Goal: Transaction & Acquisition: Download file/media

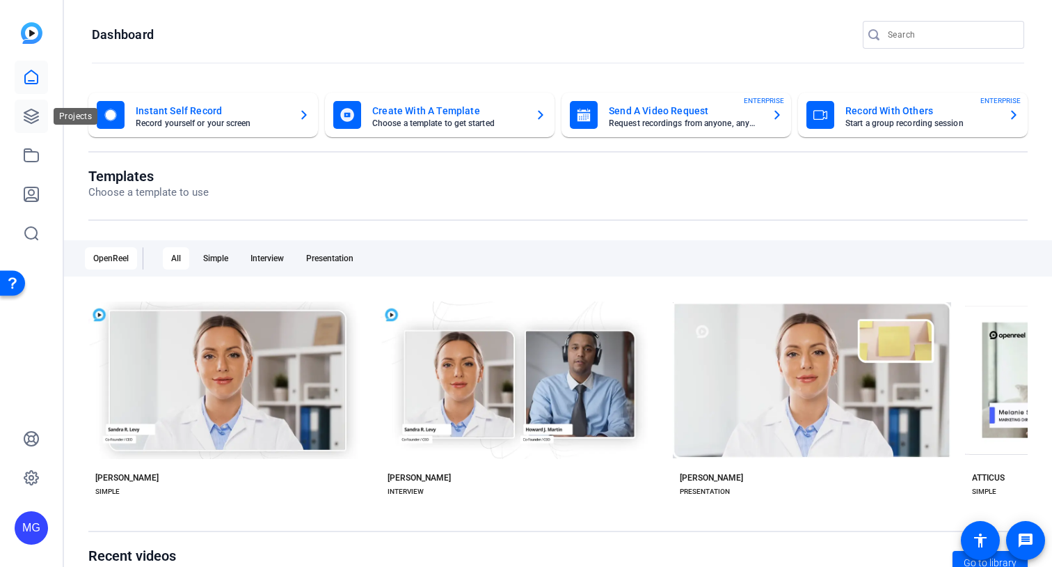
click at [30, 114] on icon at bounding box center [31, 116] width 17 height 17
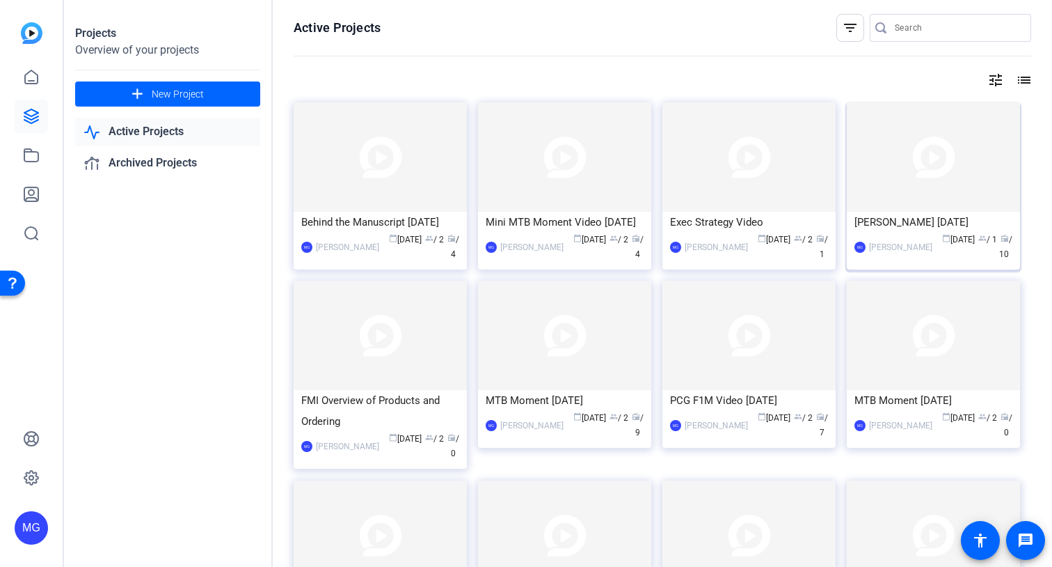
click at [917, 221] on div "[PERSON_NAME] [DATE]" at bounding box center [934, 222] width 158 height 21
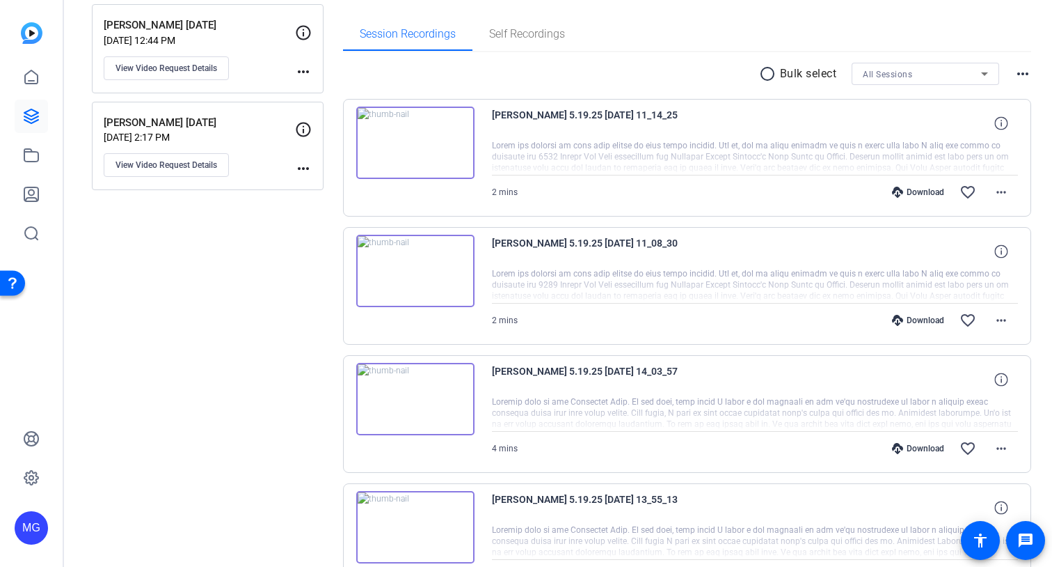
scroll to position [209, 0]
click at [922, 317] on div "Download" at bounding box center [918, 318] width 66 height 11
click at [926, 191] on div "Download" at bounding box center [918, 190] width 66 height 11
click at [997, 310] on mat-icon "more_horiz" at bounding box center [1001, 318] width 17 height 17
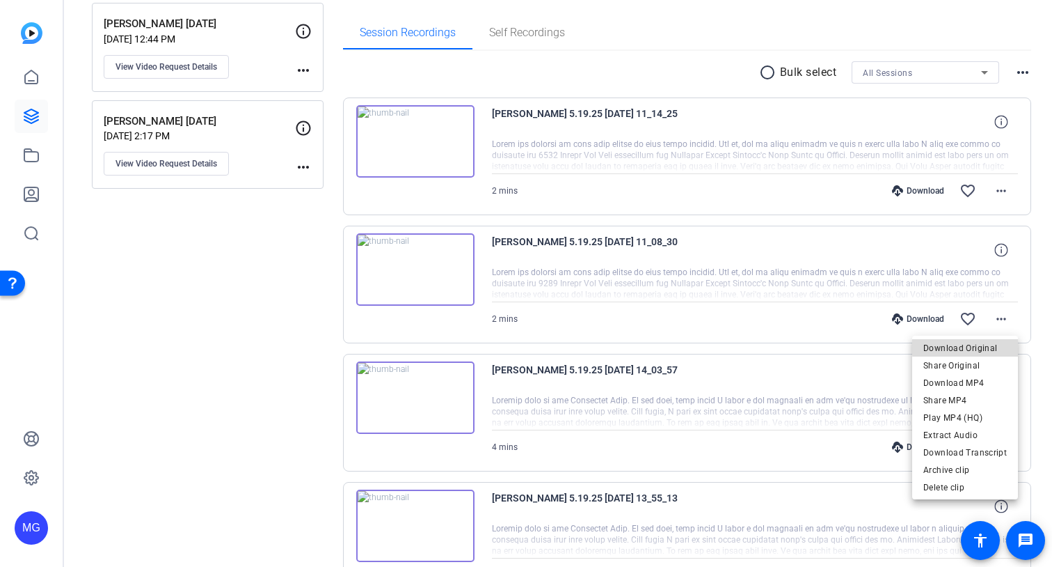
click at [988, 345] on span "Download Original" at bounding box center [966, 348] width 84 height 17
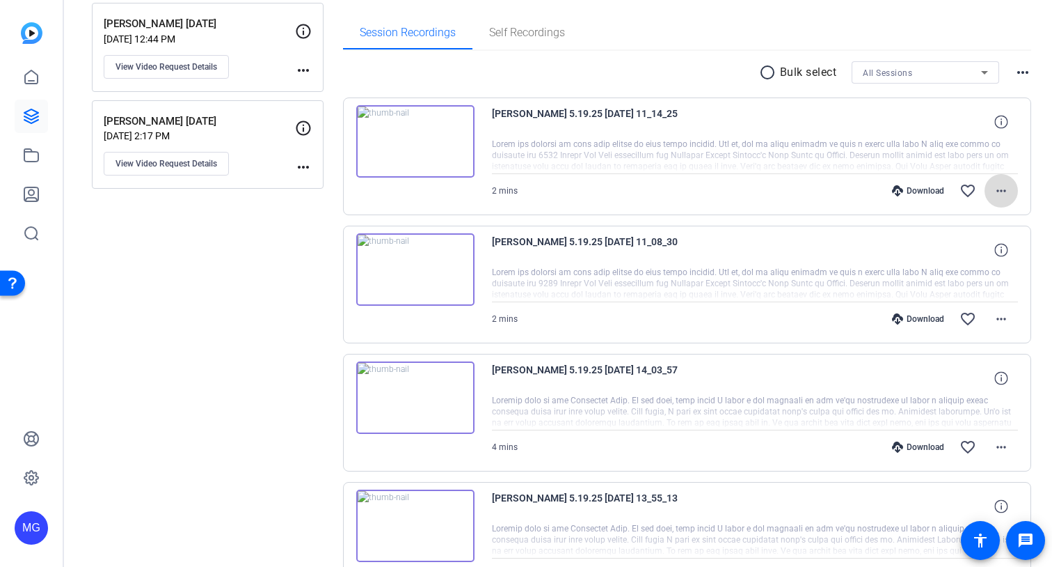
click at [995, 191] on mat-icon "more_horiz" at bounding box center [1001, 190] width 17 height 17
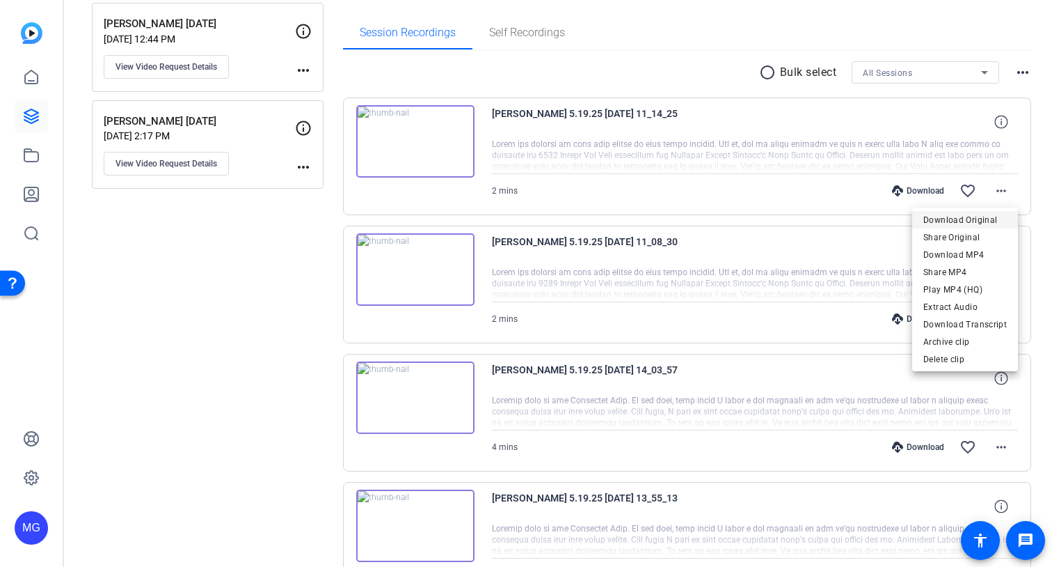
click at [977, 215] on span "Download Original" at bounding box center [966, 220] width 84 height 17
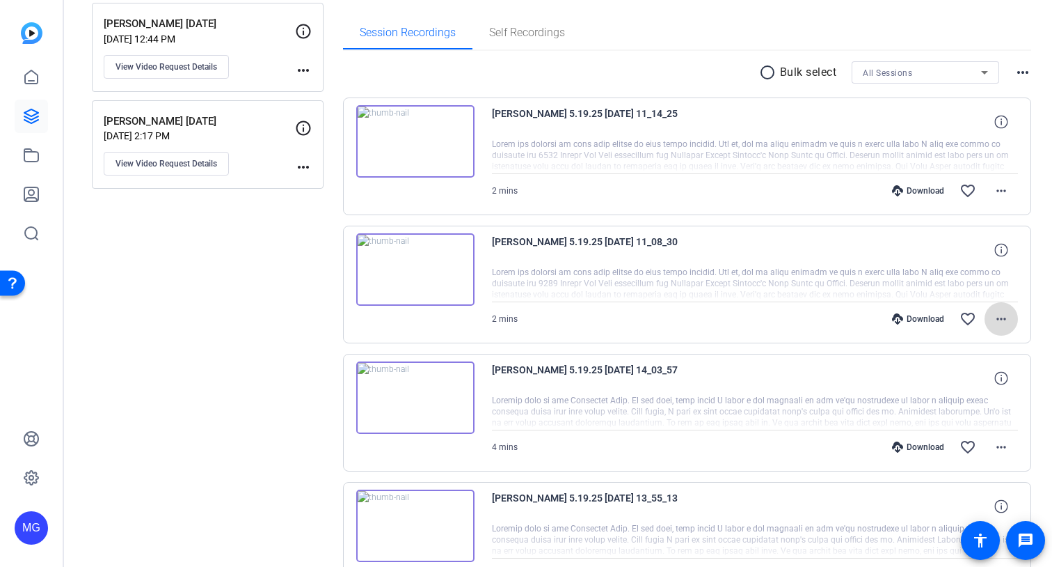
click at [1002, 323] on mat-icon "more_horiz" at bounding box center [1001, 318] width 17 height 17
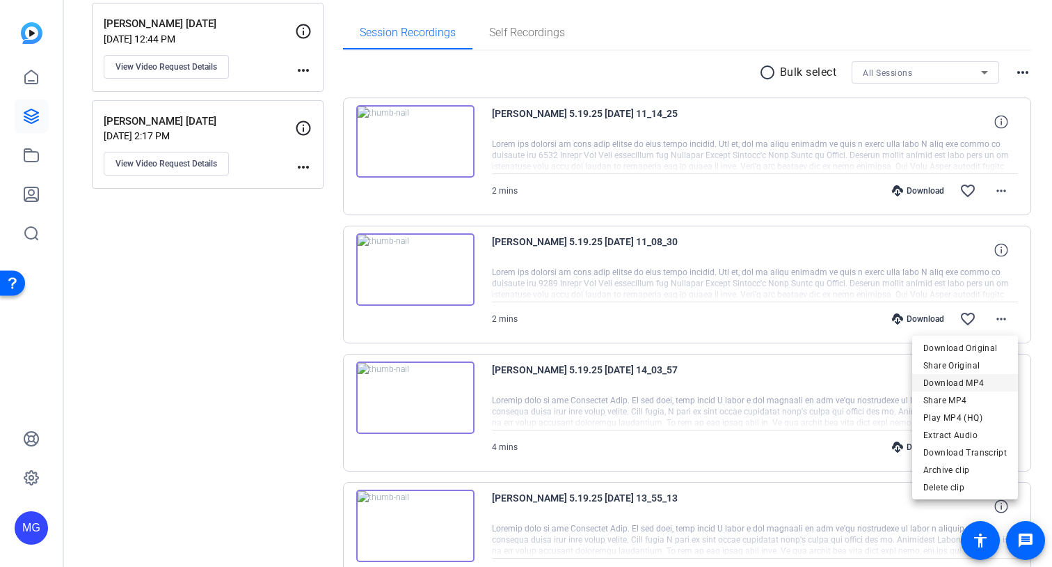
click at [963, 383] on span "Download MP4" at bounding box center [966, 382] width 84 height 17
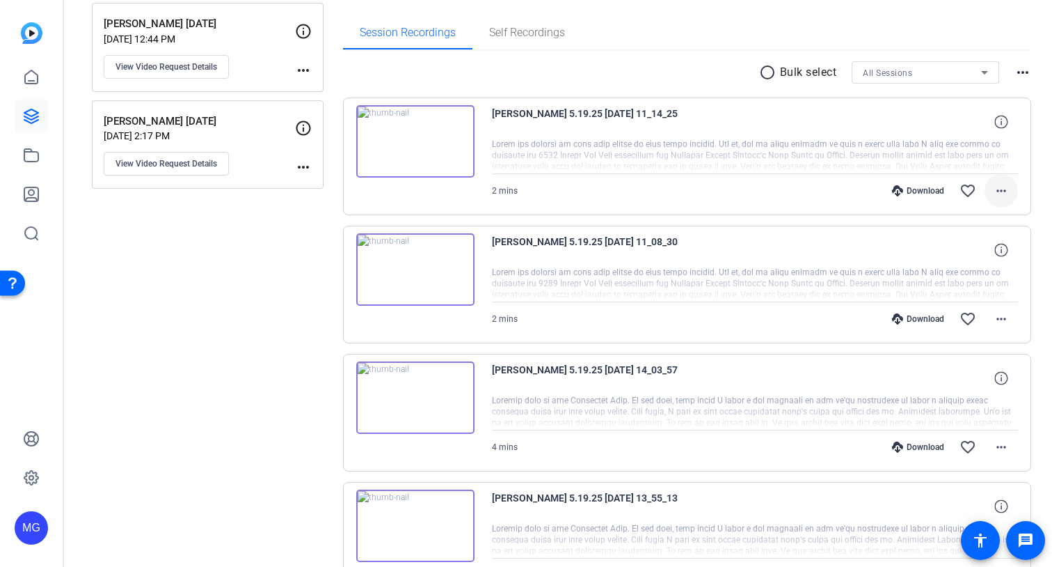
click at [1004, 186] on mat-icon "more_horiz" at bounding box center [1001, 190] width 17 height 17
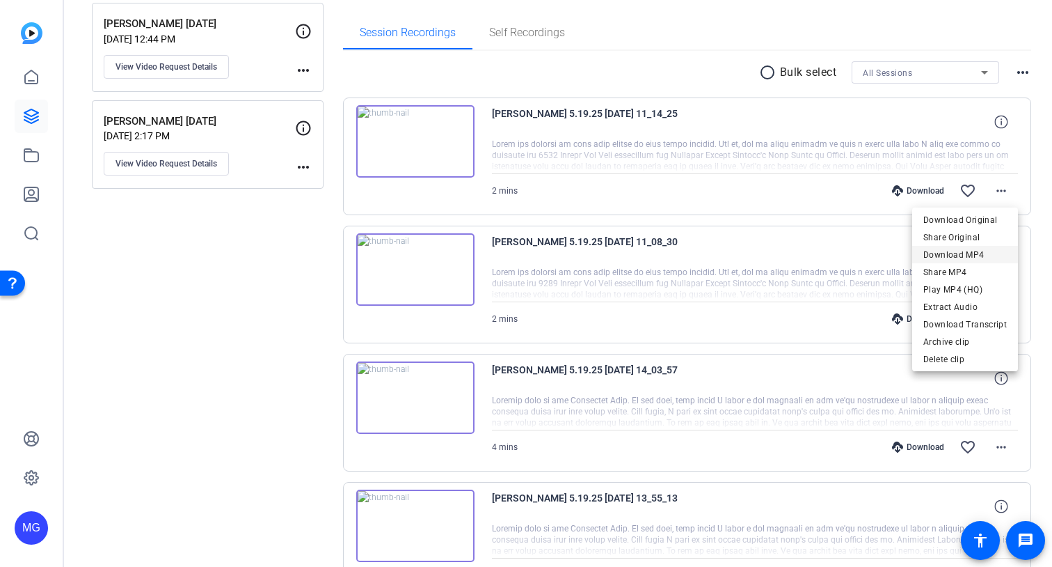
click at [980, 258] on span "Download MP4" at bounding box center [966, 254] width 84 height 17
